Goal: Task Accomplishment & Management: Complete application form

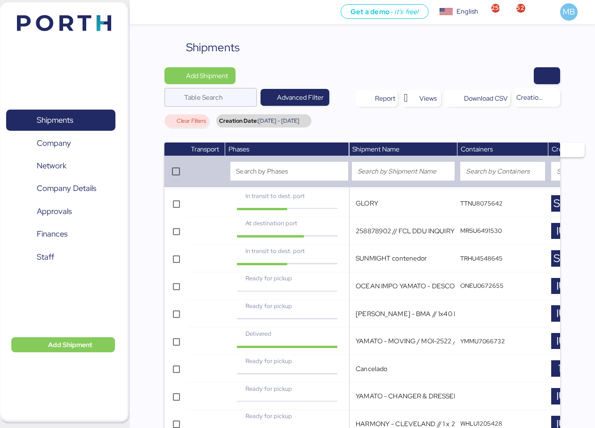
click at [541, 73] on span "button" at bounding box center [546, 75] width 11 height 13
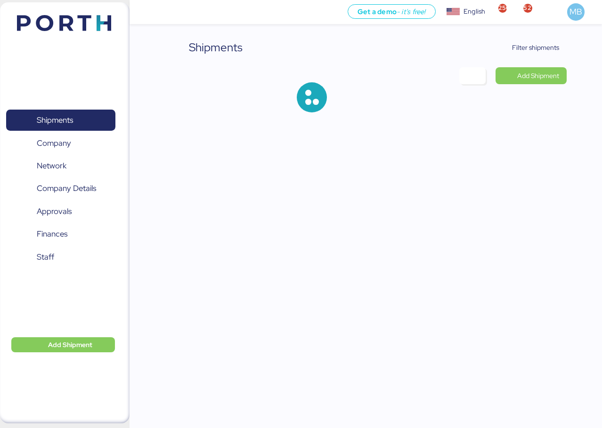
click at [535, 48] on span "Filter shipments" at bounding box center [535, 47] width 47 height 11
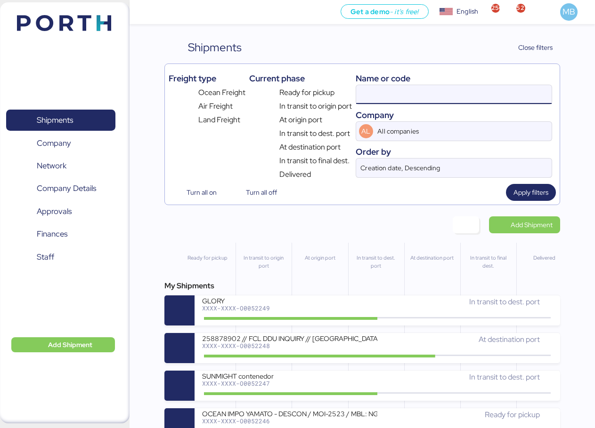
drag, startPoint x: 458, startPoint y: 92, endPoint x: 352, endPoint y: 92, distance: 105.9
click at [352, 92] on div "Freight type Ocean Freight Air Freight Land Freight Current phase Ready for pic…" at bounding box center [362, 124] width 387 height 113
type input "yamato"
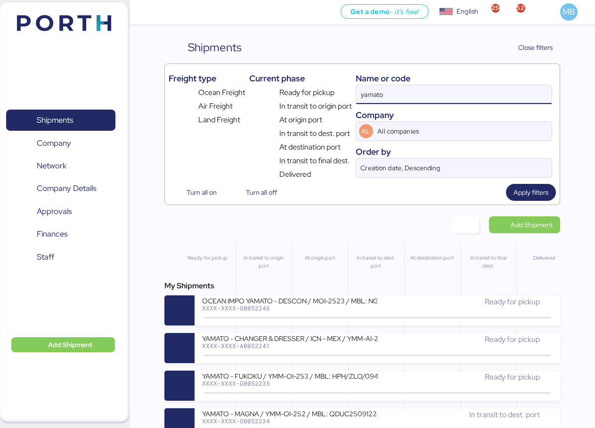
scroll to position [94, 0]
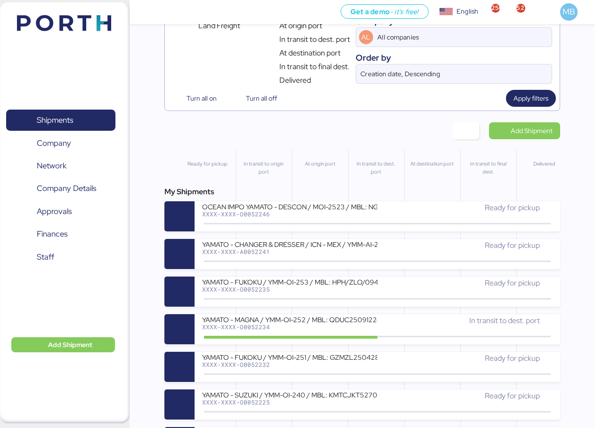
click at [365, 286] on div "YAMATO - FUKOKU / YMM-OI-253 / MBL: HPH/ZLO/09411 / HBL: YLVHS5082825 / LCL" at bounding box center [289, 282] width 175 height 8
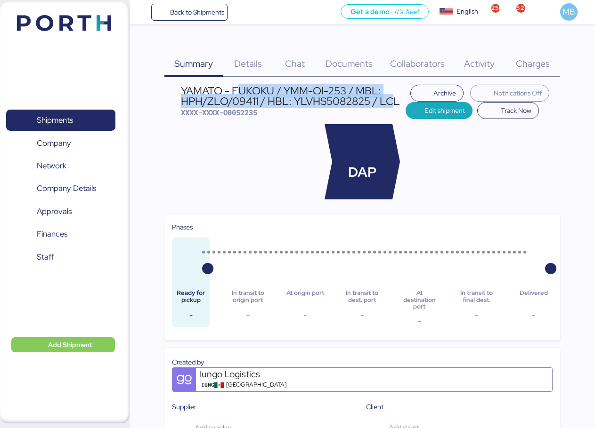
drag, startPoint x: 395, startPoint y: 101, endPoint x: 242, endPoint y: 87, distance: 154.1
click at [242, 87] on div "YAMATO - FUKOKU / YMM-OI-253 / MBL: HPH/ZLO/09411 / HBL: YLVHS5082825 / LCL" at bounding box center [293, 96] width 225 height 21
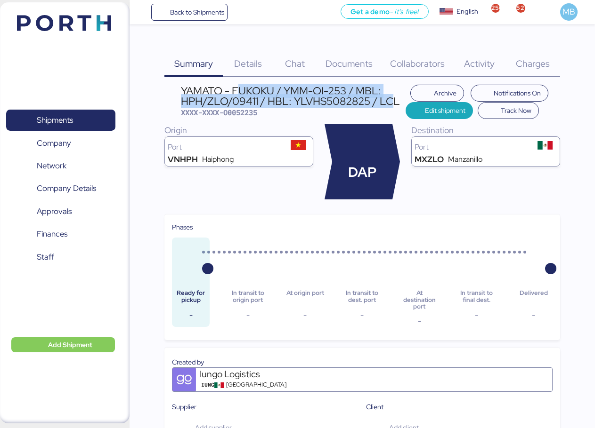
click at [329, 87] on div "YAMATO - FUKOKU / YMM-OI-253 / MBL: HPH/ZLO/09411 / HBL: YLVHS5082825 / LCL" at bounding box center [293, 96] width 225 height 21
drag, startPoint x: 403, startPoint y: 102, endPoint x: 182, endPoint y: 89, distance: 220.7
click at [182, 89] on div "YAMATO - FUKOKU / YMM-OI-253 / MBL: HPH/ZLO/09411 / HBL: YLVHS5082825 / LCL" at bounding box center [293, 96] width 225 height 21
copy div "YAMATO - FUKOKU / YMM-OI-253 / MBL: HPH/ZLO/09411 / HBL: YLVHS5082825 / LCL"
click at [76, 121] on span "Shipments" at bounding box center [60, 120] width 101 height 14
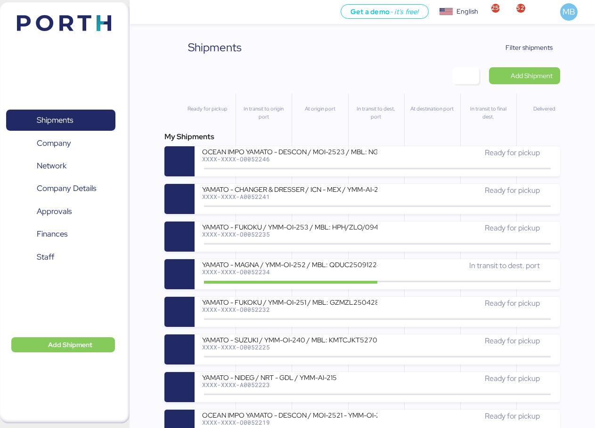
click at [528, 73] on span "Add Shipment" at bounding box center [531, 75] width 42 height 11
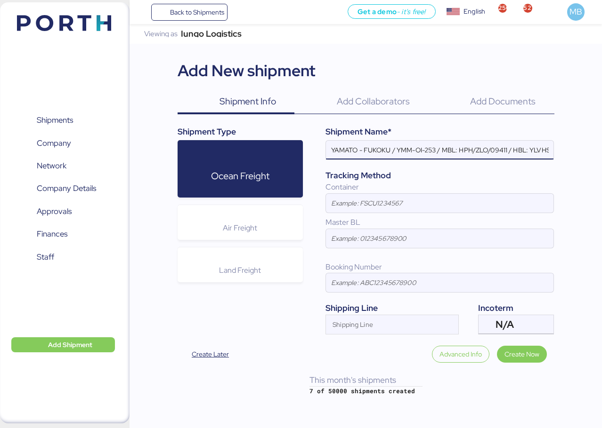
scroll to position [0, 50]
click at [529, 322] on div "N/A" at bounding box center [514, 324] width 39 height 19
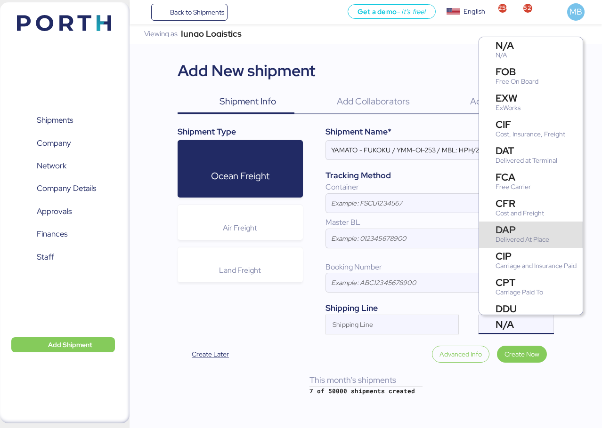
click at [537, 228] on div "DAP" at bounding box center [522, 230] width 54 height 10
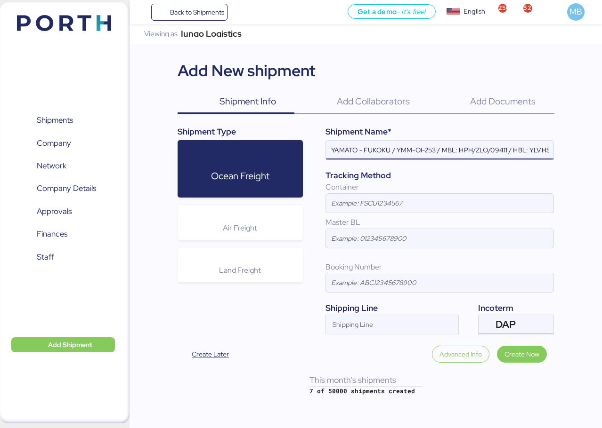
click at [376, 146] on input "YAMATO - FUKOKU / YMM-OI-253 / MBL: HPH/ZLO/09411 / HBL: YLVHS5082825 / LCL" at bounding box center [439, 150] width 227 height 19
paste input "LA CASA DE LOS TORNILLOS"
click at [495, 146] on input "YAMATO - LA CASA DE LOS TORNILLOS / YMM-OI-253 / MBL: HPH/ZLO/09411 / HBL: YLVH…" at bounding box center [439, 150] width 227 height 19
paste input "YMM-OI-255"
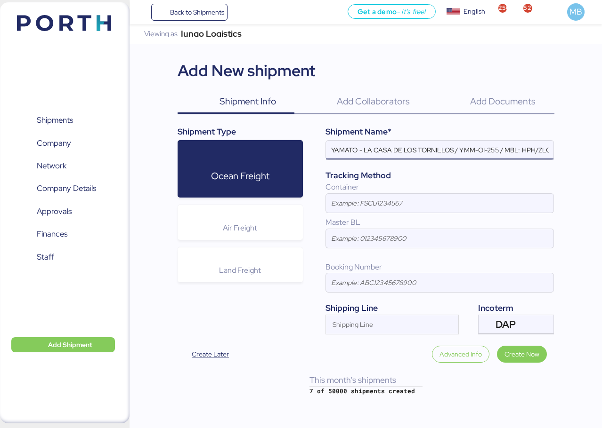
click at [553, 151] on input "YAMATO - LA CASA DE LOS TORNILLOS / YMM-OI-255 / MBL: HPH/ZLO/09411 / HBL: YLVH…" at bounding box center [439, 150] width 227 height 19
click at [539, 151] on input "YAMATO - LA CASA DE LOS TORNILLOS / YMM-OI-255 / MBL: HPH/ZLO/09411 / HBL: YLVH…" at bounding box center [439, 150] width 227 height 19
paste input "CLVHMZL25004469"
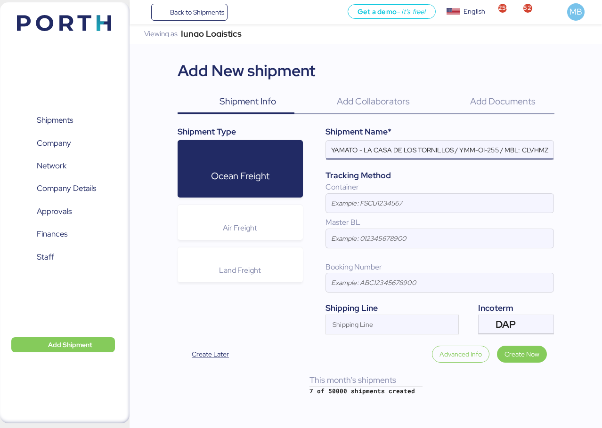
click at [478, 151] on input "YAMATO - LA CASA DE LOS TORNILLOS / YMM-OI-255 / MBL: CLVHMZL25004469 / HBL: YL…" at bounding box center [439, 150] width 227 height 19
click at [507, 152] on input "YAMATO - LA CASA DE LOS TORNILLOS / YMM-OI-255 / MBL: CLVHMZL25004469 / HBL: YL…" at bounding box center [439, 150] width 227 height 19
paste input "YLVHS5107992"
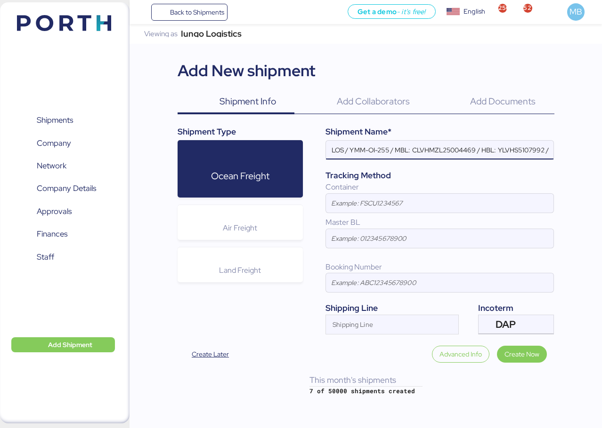
scroll to position [0, 111]
type input "YAMATO - LA CASA DE LOS TORNILLOS / YMM-OI-255 / MBL: CLVHMZL25004469 / HBL: YL…"
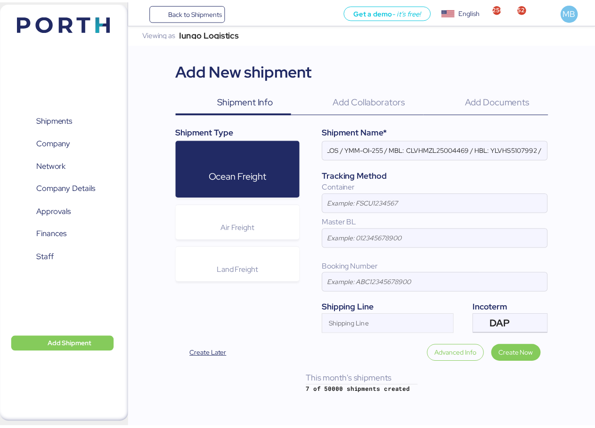
scroll to position [0, 0]
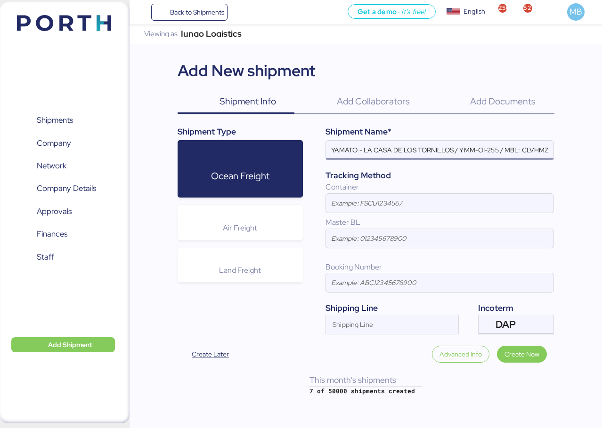
click at [536, 327] on span "Create Now" at bounding box center [521, 354] width 35 height 11
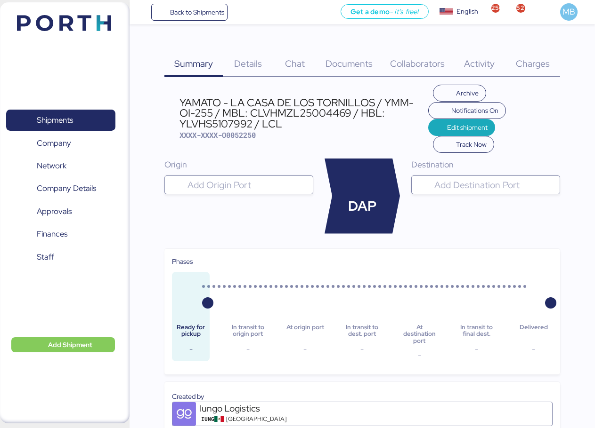
click at [234, 184] on input "search" at bounding box center [247, 184] width 123 height 11
type input "haipho"
click at [238, 203] on div "Haiphong" at bounding box center [223, 204] width 31 height 11
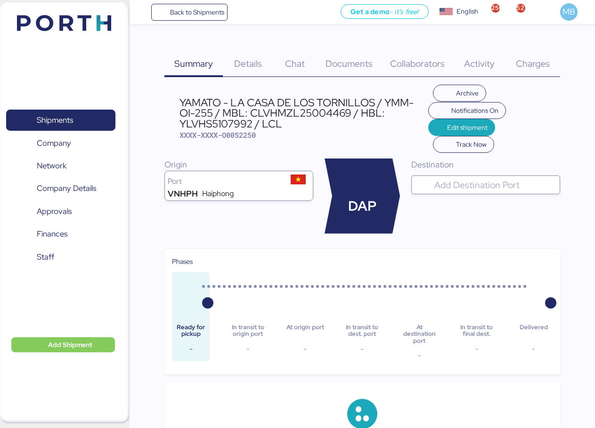
click at [467, 178] on div at bounding box center [493, 185] width 123 height 19
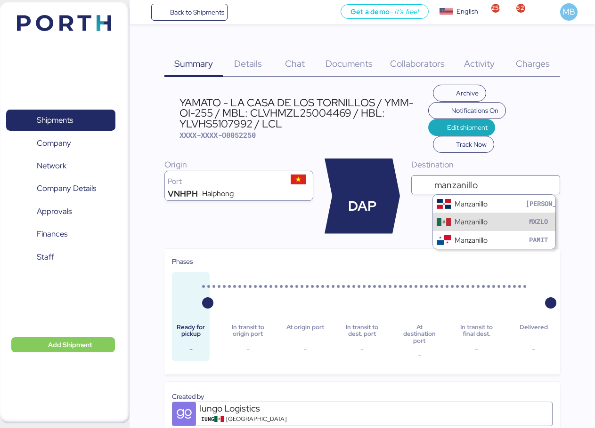
type input "manzanillo"
click at [466, 218] on div "Manzanillo" at bounding box center [470, 222] width 33 height 11
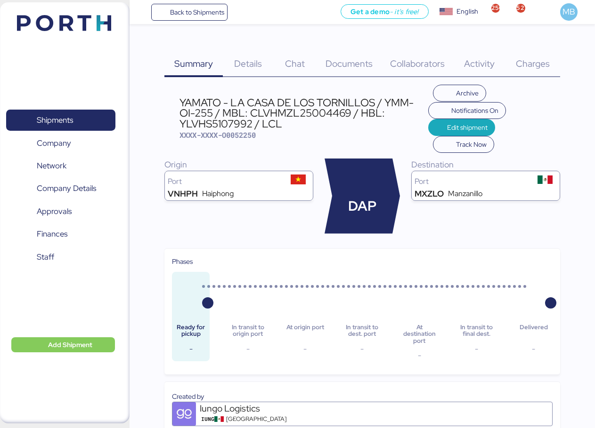
click at [251, 64] on span "Details" at bounding box center [248, 63] width 28 height 12
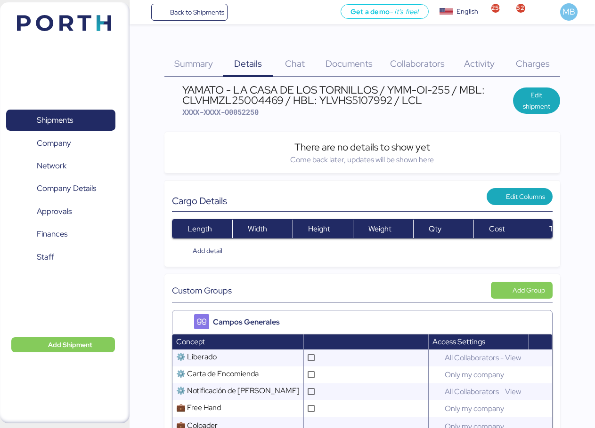
click at [543, 98] on span "Edit shipment" at bounding box center [536, 100] width 32 height 23
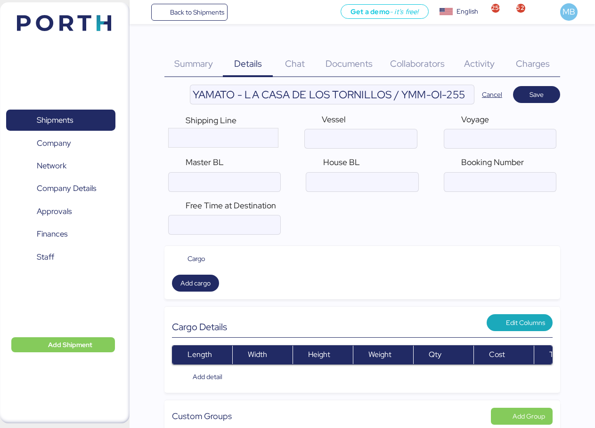
click at [438, 92] on input "YAMATO - LA CASA DE LOS TORNILLOS / YMM-OI-255 / MBL: CLVHMZL25004469 / HBL: YL…" at bounding box center [331, 94] width 283 height 19
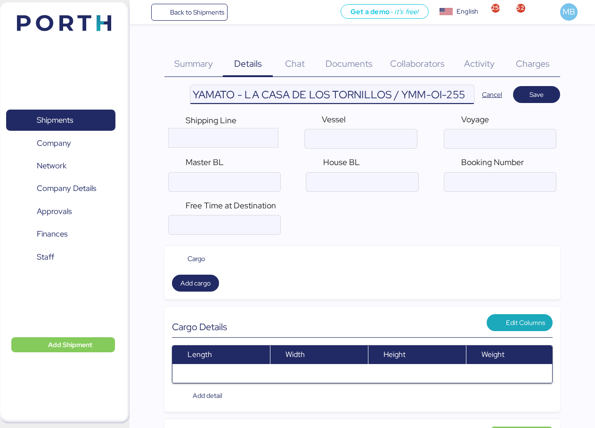
scroll to position [0, 279]
click at [301, 94] on input "YAMATO - LA CASA DE LOS TORNILLOS / YMM-OI-255 / MBL: CLVHMZL25004469 / HBL: YL…" at bounding box center [331, 94] width 283 height 19
click at [246, 178] on input "ocean" at bounding box center [225, 182] width 112 height 19
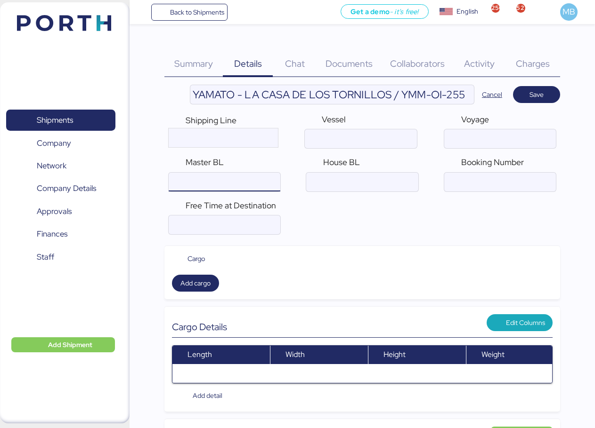
paste input "CLVHMZL25004469"
type input "CLVHMZL25004469"
click at [437, 95] on input "YAMATO - LA CASA DE LOS TORNILLOS / YMM-OI-255 / MBL: CLVHMZL25004469 / HBL: YL…" at bounding box center [331, 94] width 283 height 19
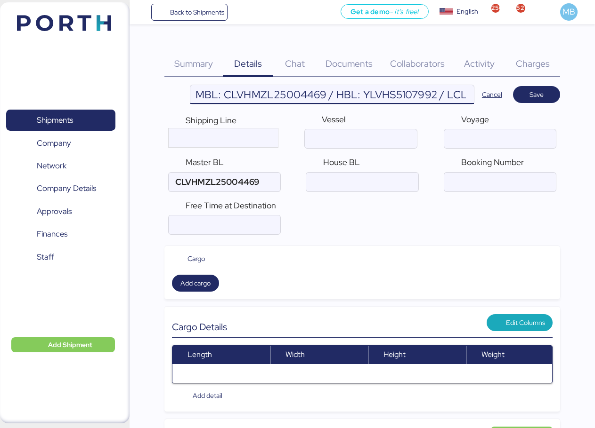
click at [393, 96] on input "YAMATO - LA CASA DE LOS TORNILLOS / YMM-OI-255 / MBL: CLVHMZL25004469 / HBL: YL…" at bounding box center [331, 94] width 283 height 19
click at [394, 95] on input "YAMATO - LA CASA DE LOS TORNILLOS / YMM-OI-255 / MBL: CLVHMZL25004469 / HBL: YL…" at bounding box center [331, 94] width 283 height 19
click at [355, 179] on input "ocean" at bounding box center [362, 182] width 112 height 19
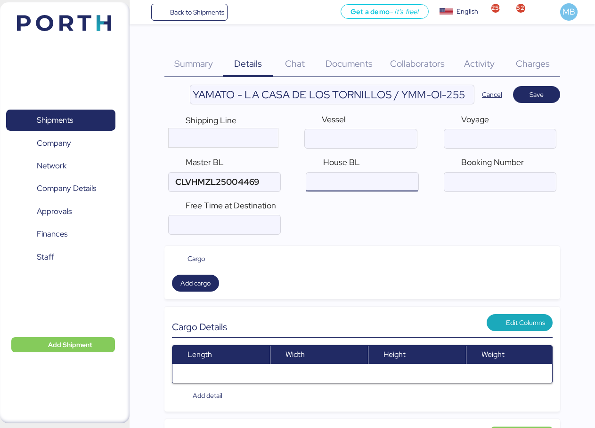
paste input "YLVHS5107992"
type input "YLVHS5107992"
click at [552, 94] on span "Save" at bounding box center [536, 94] width 47 height 17
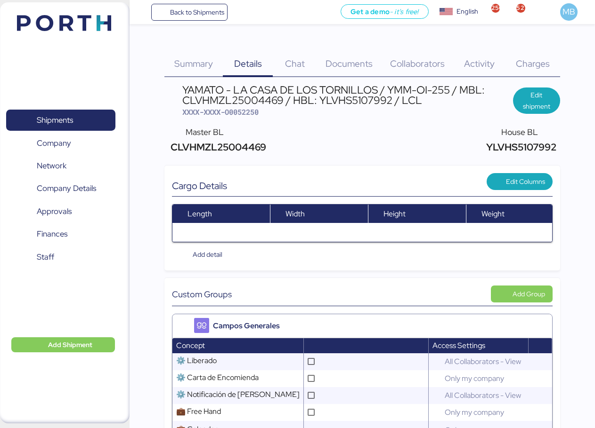
click at [359, 66] on span "Documents" at bounding box center [348, 63] width 47 height 12
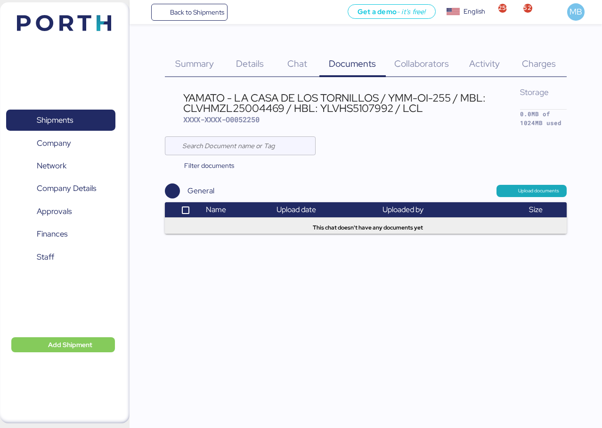
click at [531, 187] on span "Upload documents" at bounding box center [531, 191] width 55 height 8
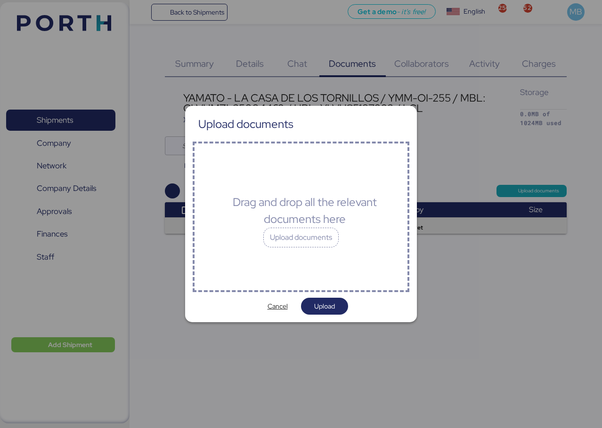
click at [286, 237] on div "Upload documents" at bounding box center [300, 238] width 75 height 20
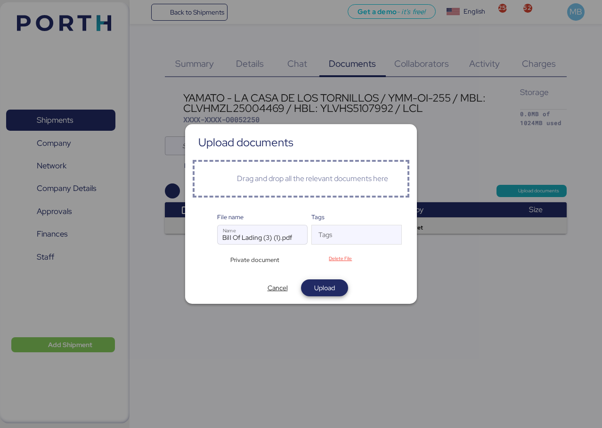
click at [327, 295] on span "Upload" at bounding box center [324, 288] width 47 height 17
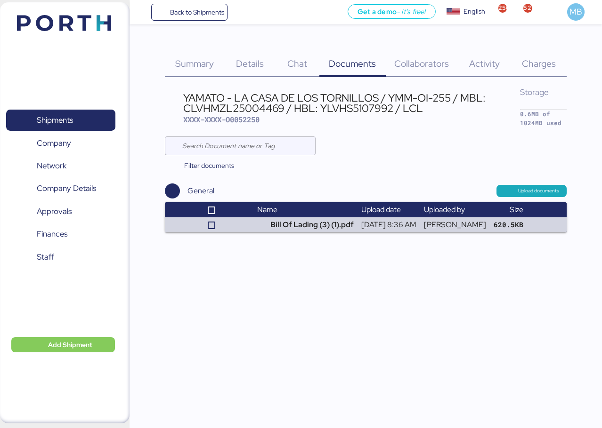
click at [250, 68] on span "Details" at bounding box center [250, 63] width 28 height 12
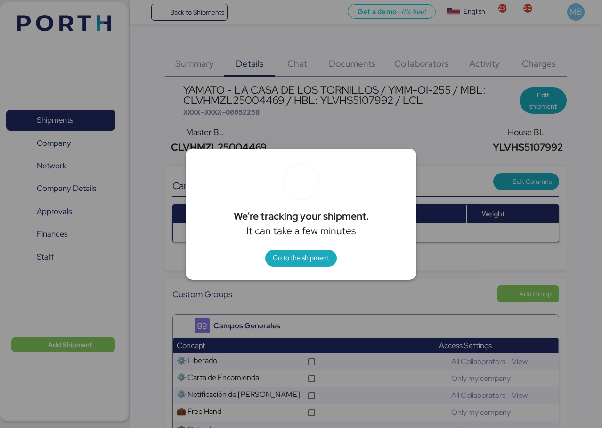
click at [300, 264] on span "Go to the shipment" at bounding box center [301, 258] width 56 height 13
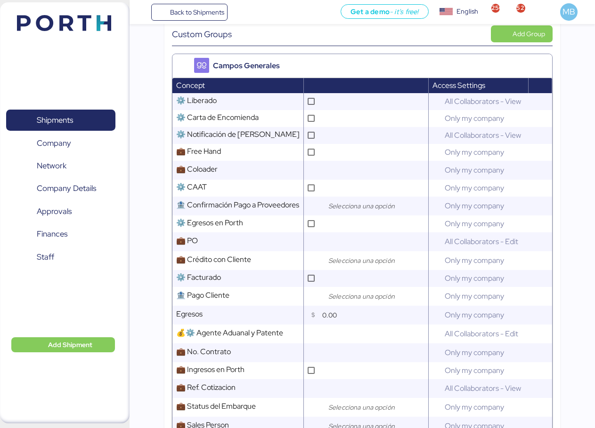
scroll to position [282, 0]
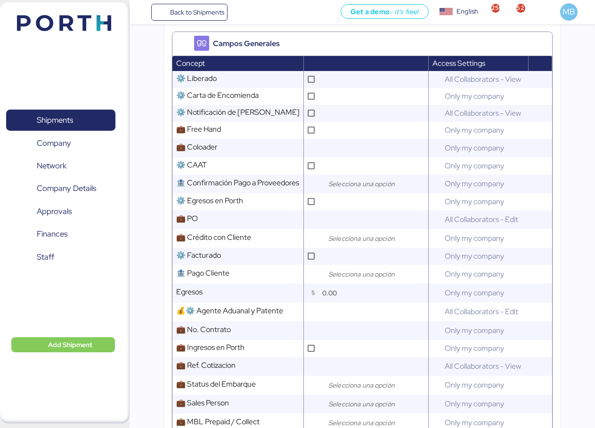
click at [357, 244] on input "search" at bounding box center [375, 238] width 99 height 11
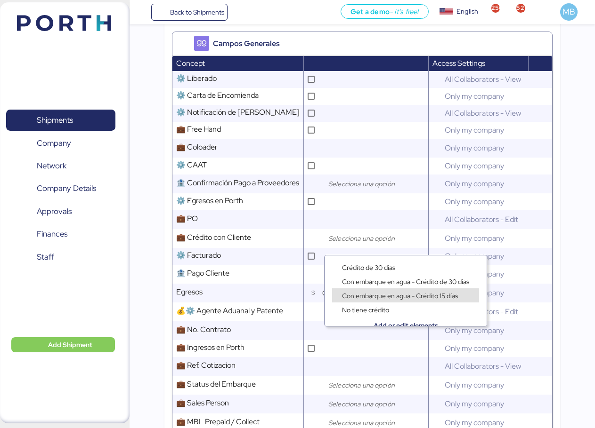
click at [445, 295] on span "Con embarque en agua - Crédito 15 días" at bounding box center [400, 296] width 116 height 8
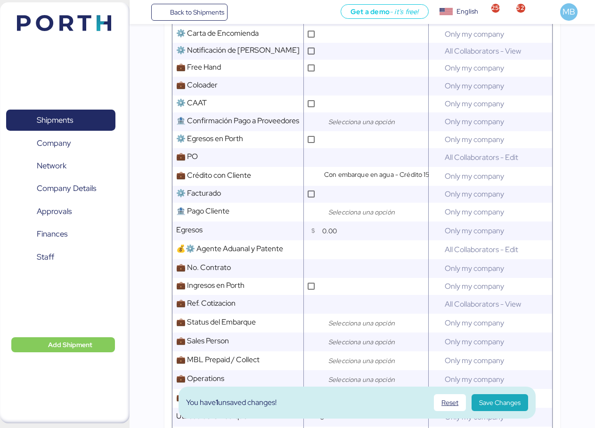
scroll to position [377, 0]
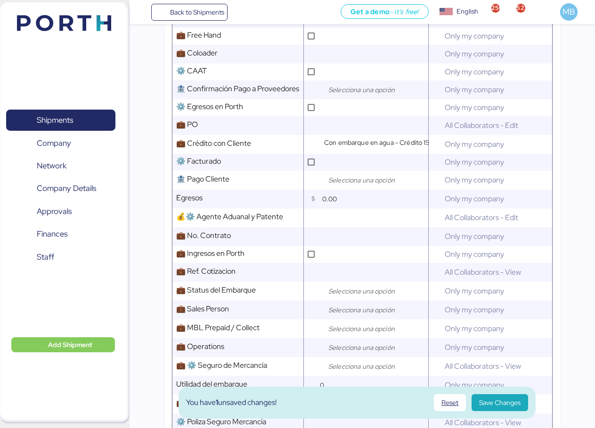
click at [371, 307] on div at bounding box center [374, 310] width 104 height 19
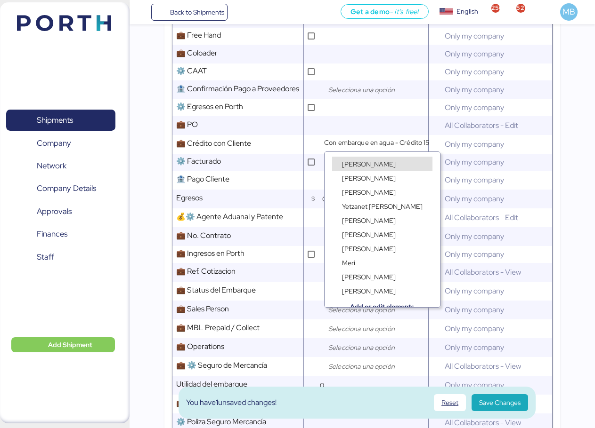
click at [378, 160] on div "[PERSON_NAME]" at bounding box center [368, 163] width 58 height 9
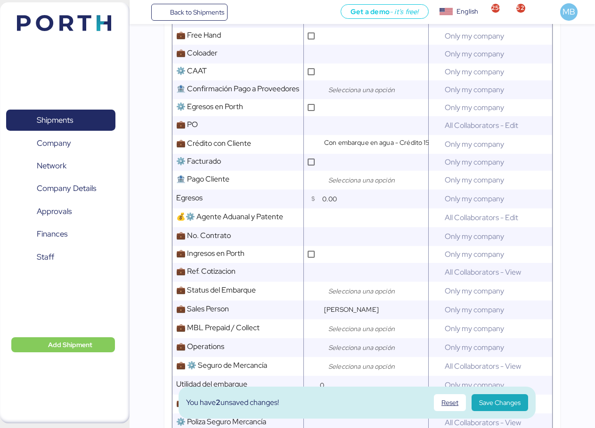
click at [362, 327] on input "search" at bounding box center [375, 347] width 99 height 11
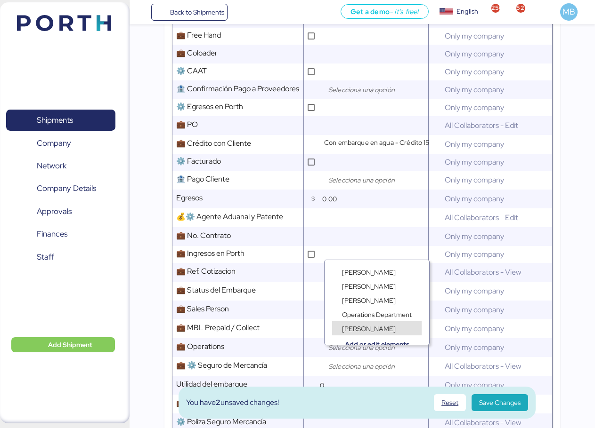
click at [372, 327] on span "[PERSON_NAME]" at bounding box center [369, 329] width 54 height 8
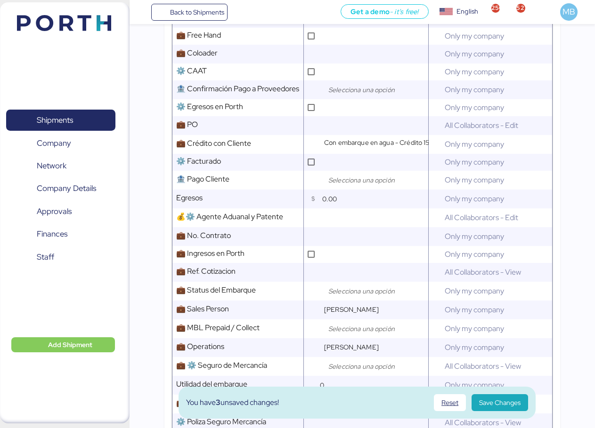
click at [512, 327] on span "Save Changes" at bounding box center [499, 402] width 41 height 11
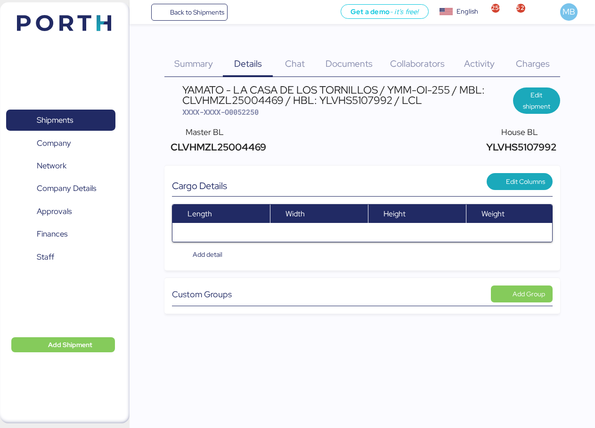
scroll to position [0, 0]
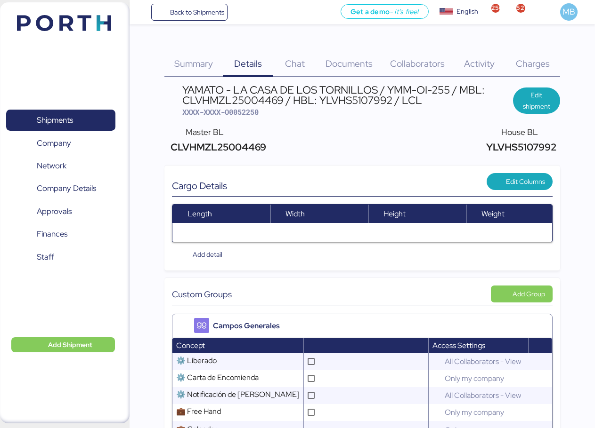
click at [371, 64] on span "Documents" at bounding box center [348, 63] width 47 height 12
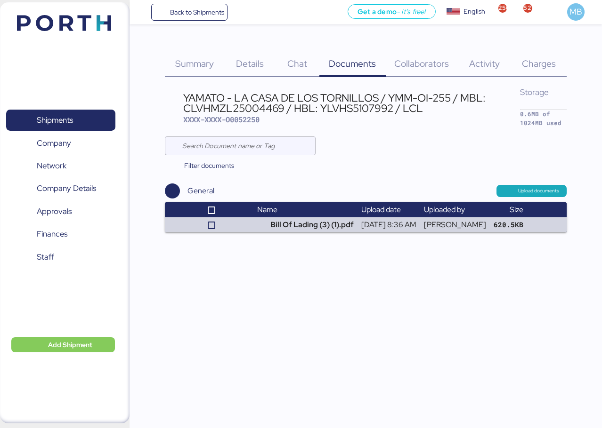
click at [203, 64] on span "Summary" at bounding box center [194, 63] width 39 height 12
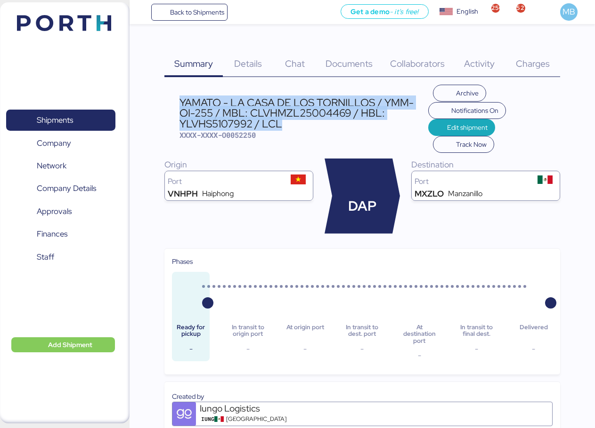
drag, startPoint x: 284, startPoint y: 125, endPoint x: 181, endPoint y: 103, distance: 105.5
click at [181, 103] on div "YAMATO - LA CASA DE LOS TORNILLOS / YMM-OI-255 / MBL: CLVHMZL25004469 / HBL: YL…" at bounding box center [303, 113] width 249 height 32
copy div "YAMATO - LA CASA DE LOS TORNILLOS / YMM-OI-255 / MBL: CLVHMZL25004469 / HBL: YL…"
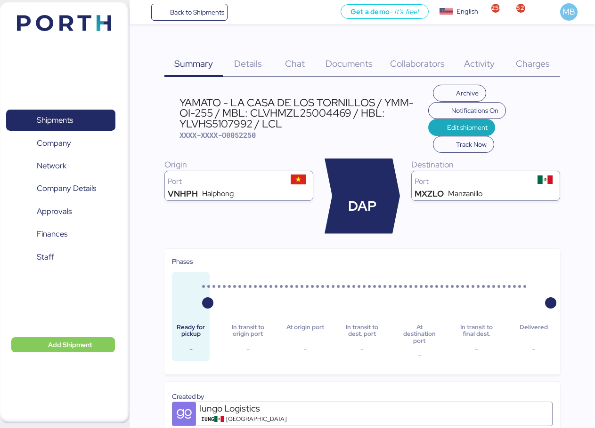
click at [254, 138] on span "XXXX-XXXX-O0052250" at bounding box center [217, 134] width 76 height 9
copy span "O0052250"
click at [246, 130] on span "XXXX-XXXX-O0052250" at bounding box center [217, 134] width 76 height 9
click at [246, 131] on span "XXXX-XXXX-O0052250" at bounding box center [217, 134] width 76 height 9
